Goal: Transaction & Acquisition: Purchase product/service

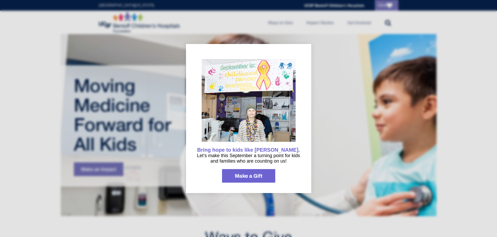
click at [257, 28] on div at bounding box center [248, 118] width 497 height 237
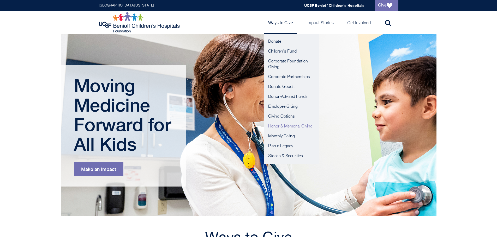
click at [275, 125] on link "Honor & Memorial Giving" at bounding box center [291, 127] width 55 height 10
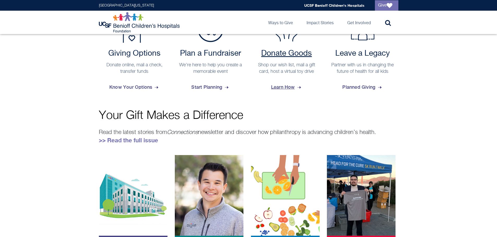
scroll to position [235, 0]
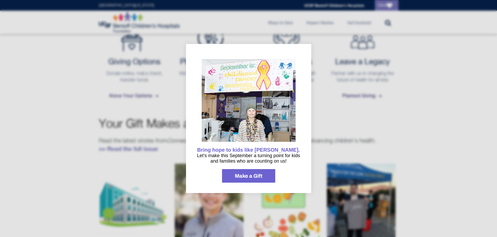
click at [352, 140] on div at bounding box center [248, 118] width 497 height 237
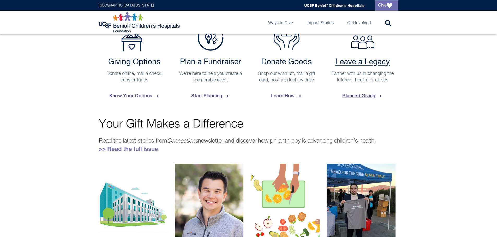
click at [360, 77] on p "Partner with us in changing the future of health for all kids" at bounding box center [362, 77] width 66 height 13
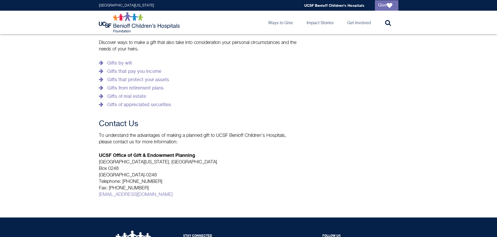
scroll to position [156, 0]
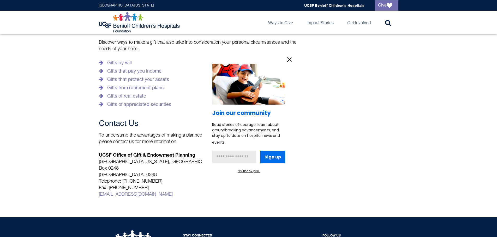
drag, startPoint x: 165, startPoint y: 176, endPoint x: 103, endPoint y: 167, distance: 62.4
click at [104, 167] on div at bounding box center [248, 118] width 497 height 237
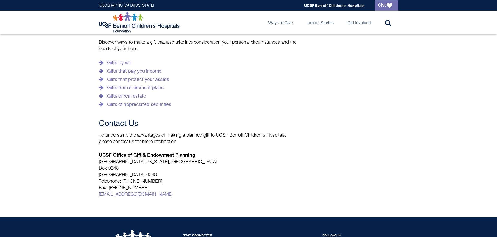
drag, startPoint x: 99, startPoint y: 161, endPoint x: 168, endPoint y: 174, distance: 70.5
click at [168, 174] on div "Your planned gift will leave a legacy of healing throughout the Bay Area. But y…" at bounding box center [248, 88] width 309 height 233
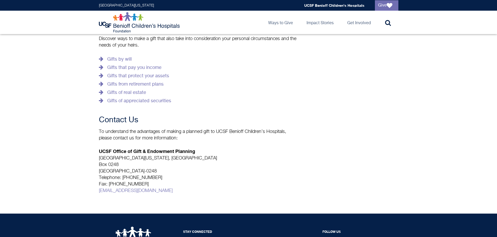
scroll to position [130, 0]
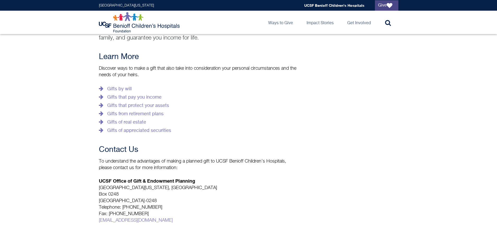
click at [383, 5] on link "Give" at bounding box center [386, 5] width 23 height 10
